Goal: Transaction & Acquisition: Purchase product/service

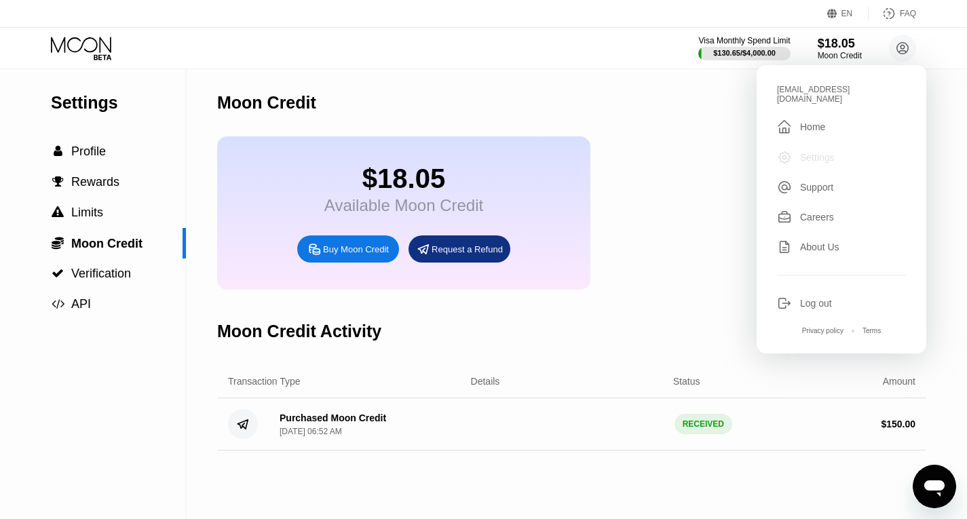
click at [819, 152] on div "Settings" at bounding box center [817, 157] width 35 height 11
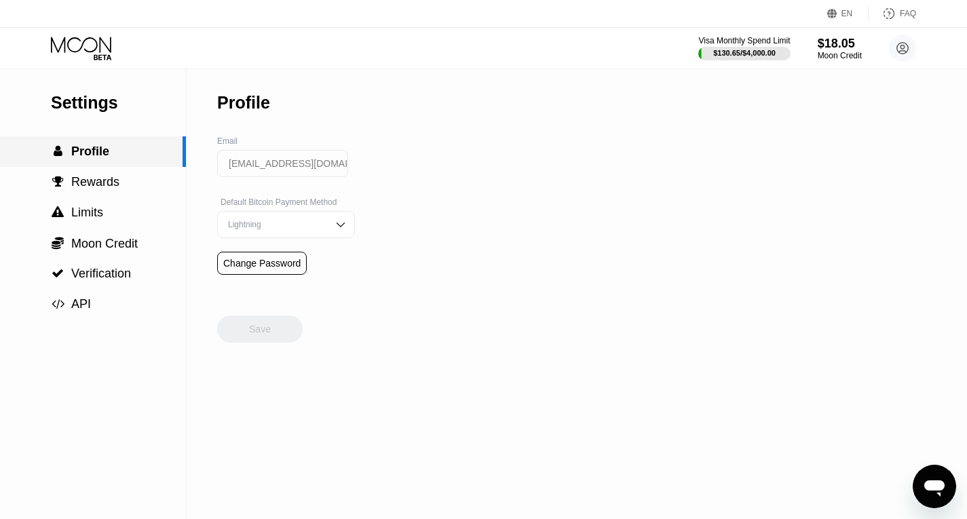
click at [92, 142] on div " Profile" at bounding box center [93, 151] width 186 height 31
click at [896, 45] on circle at bounding box center [902, 48] width 27 height 27
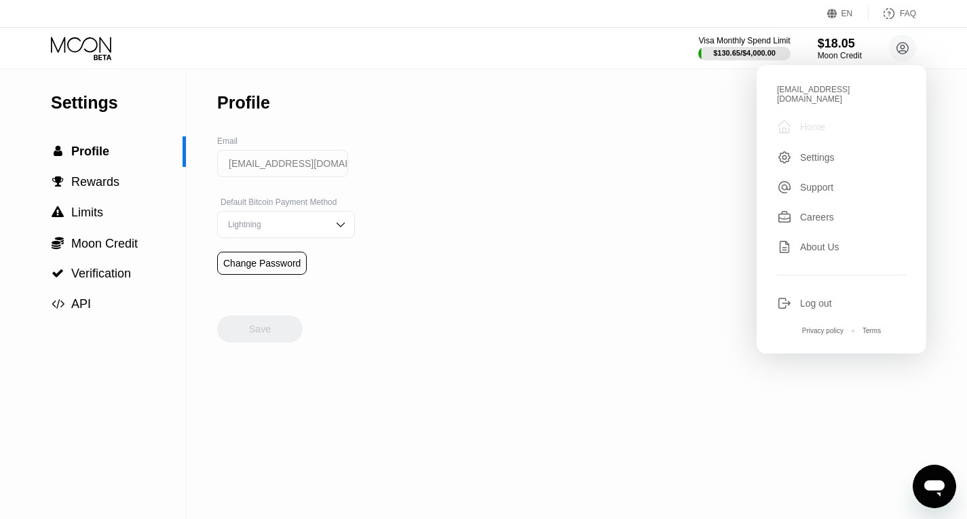
click at [818, 124] on div "Home" at bounding box center [812, 127] width 25 height 11
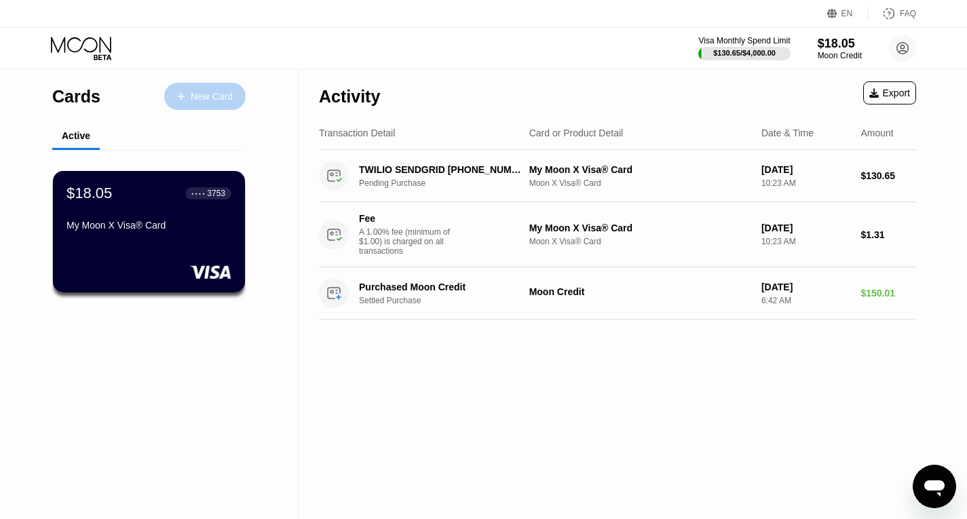
click at [195, 95] on div "New Card" at bounding box center [212, 97] width 42 height 12
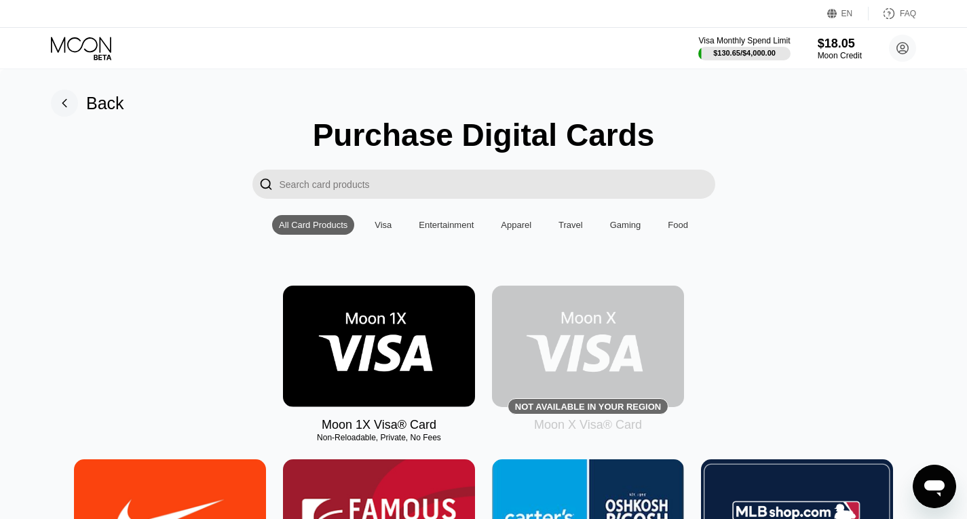
click at [398, 360] on img at bounding box center [379, 347] width 192 height 122
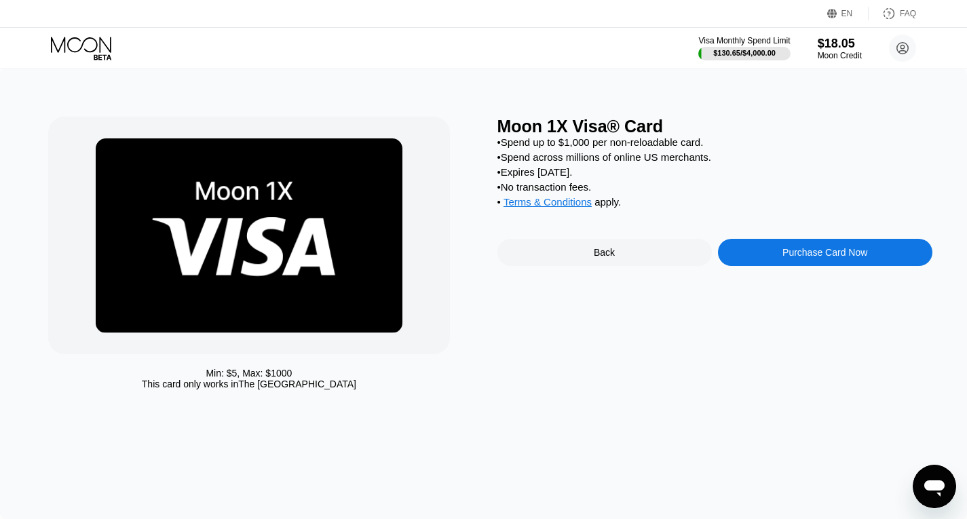
click at [398, 360] on div "Min: $ 5 , Max: $ 1000 This card only works in [GEOGRAPHIC_DATA]" at bounding box center [265, 257] width 435 height 280
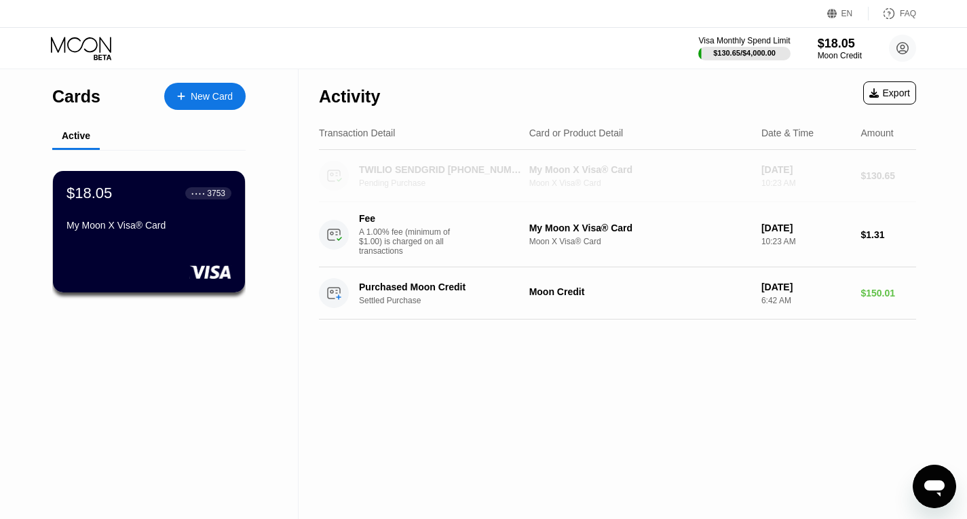
click at [578, 202] on div "TWILIO SENDGRID [PHONE_NUMBER] US Pending Purchase My Moon X Visa® Card Moon X …" at bounding box center [617, 176] width 597 height 52
